Goal: Transaction & Acquisition: Subscribe to service/newsletter

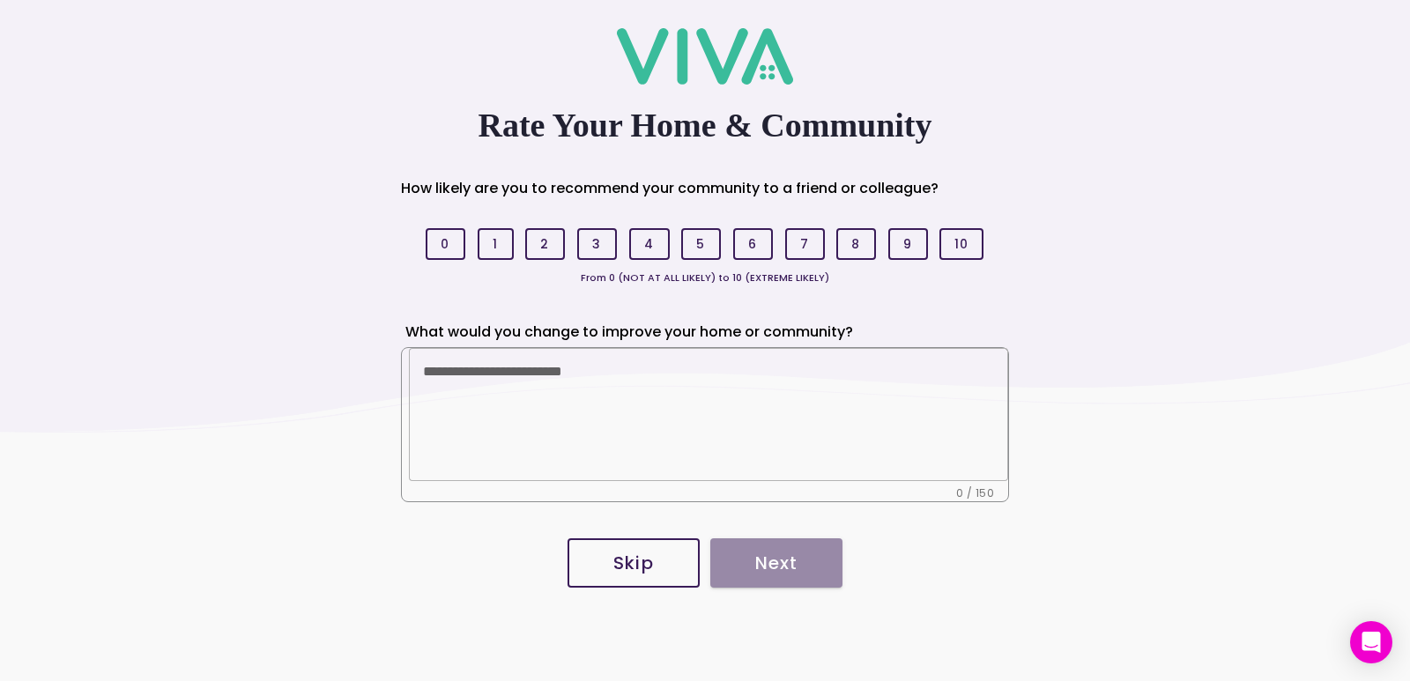
click at [663, 569] on span "Skip" at bounding box center [633, 563] width 93 height 18
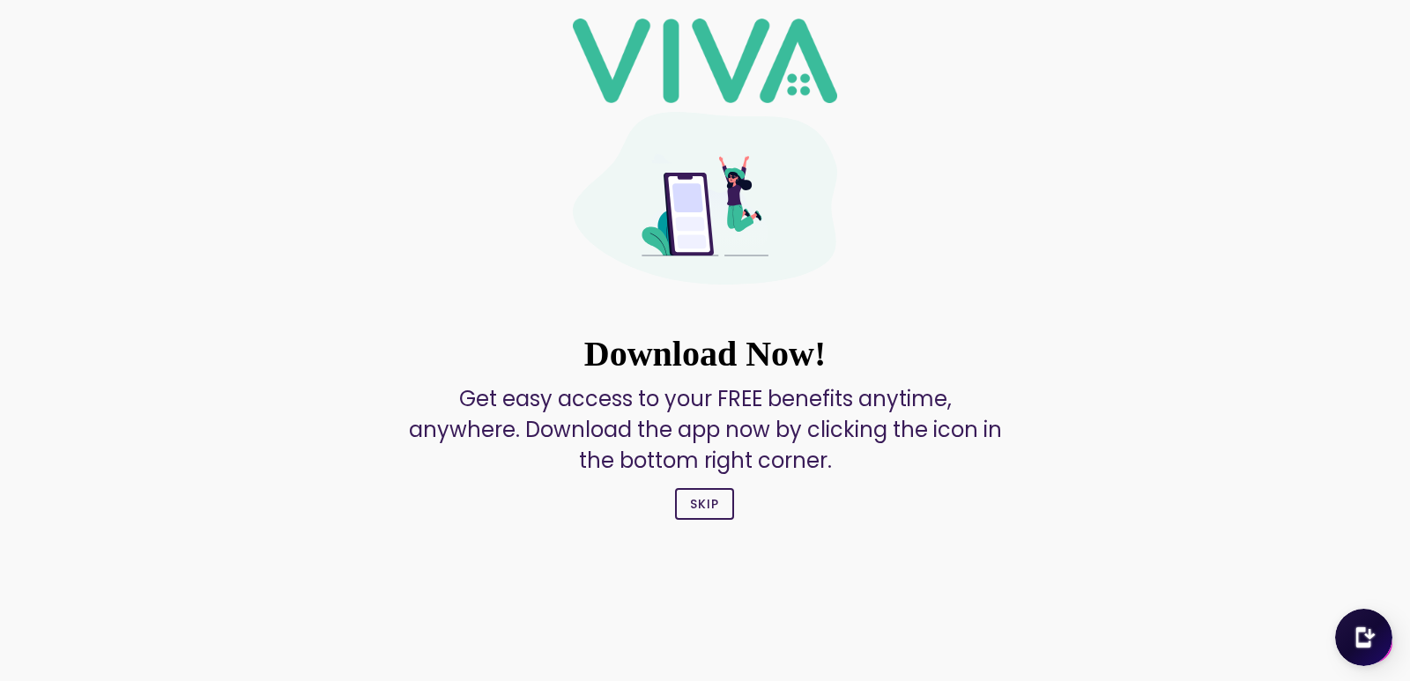
click at [707, 492] on button "Skip" at bounding box center [704, 504] width 59 height 32
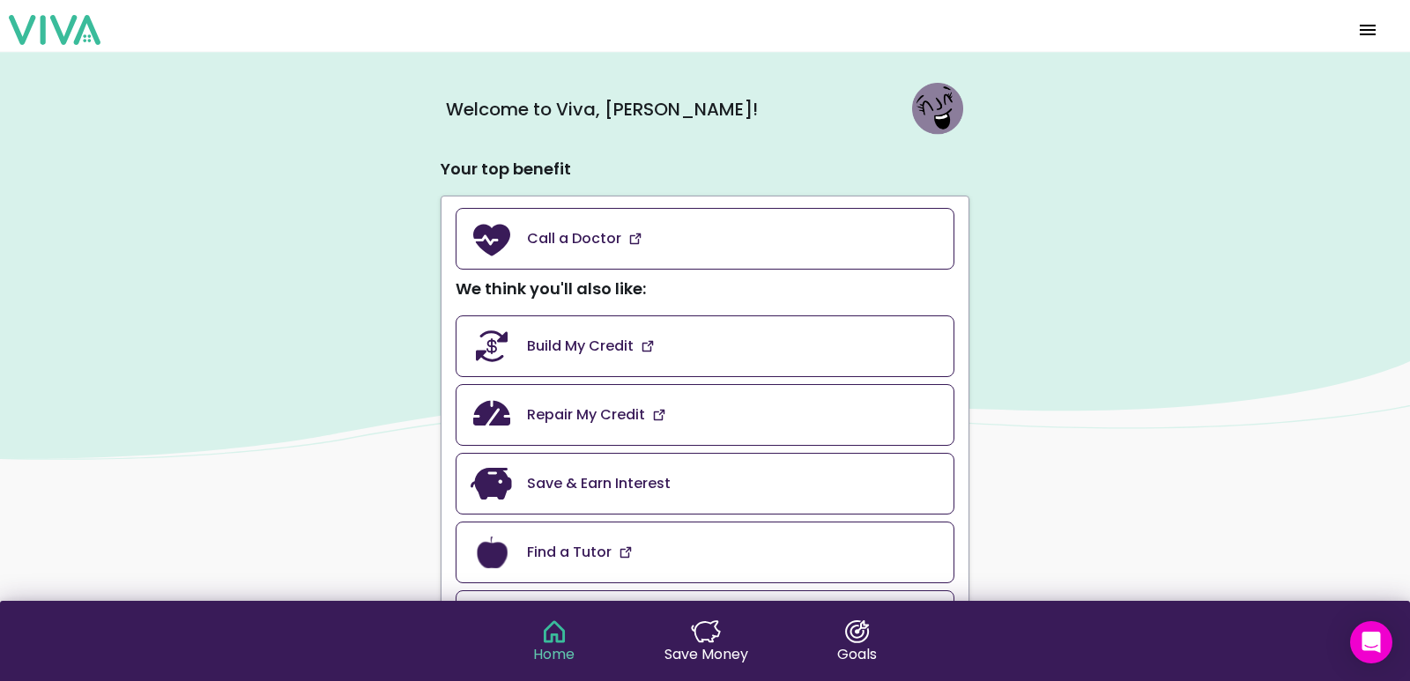
drag, startPoint x: 940, startPoint y: 294, endPoint x: 1297, endPoint y: 204, distance: 368.4
click at [0, 0] on slot "Welcome to Viva , [PERSON_NAME]! Your top benefit Call a Doctor We think you'll…" at bounding box center [0, 0] width 0 height 0
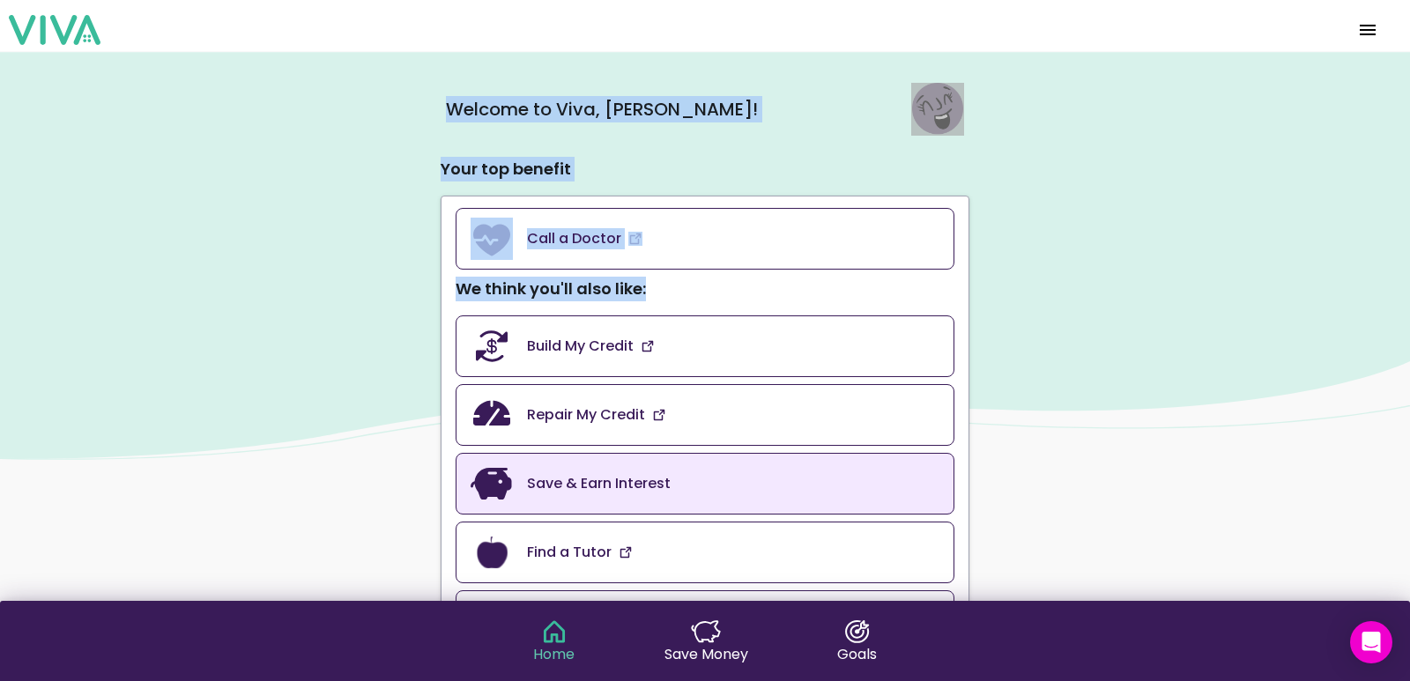
click at [694, 494] on link "Save & Earn Interest" at bounding box center [705, 484] width 499 height 62
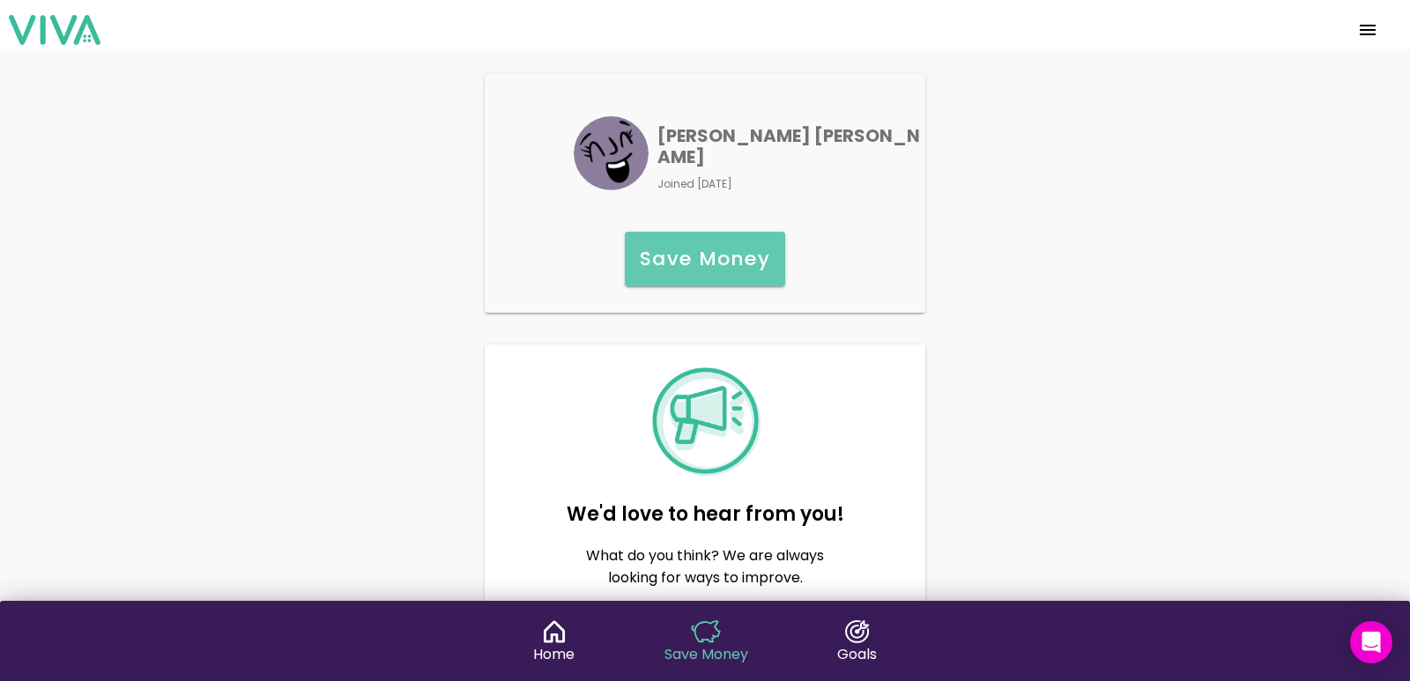
click at [0, 0] on slot "Save Money" at bounding box center [0, 0] width 0 height 0
